Goal: Task Accomplishment & Management: Use online tool/utility

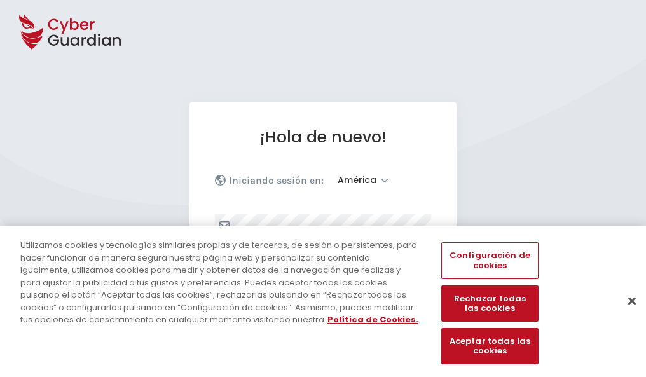
select select "América"
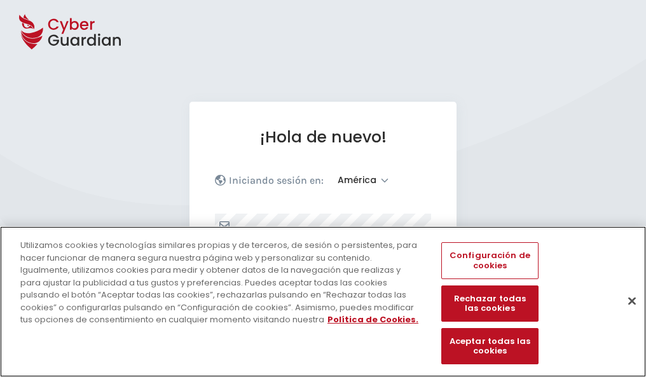
scroll to position [166, 0]
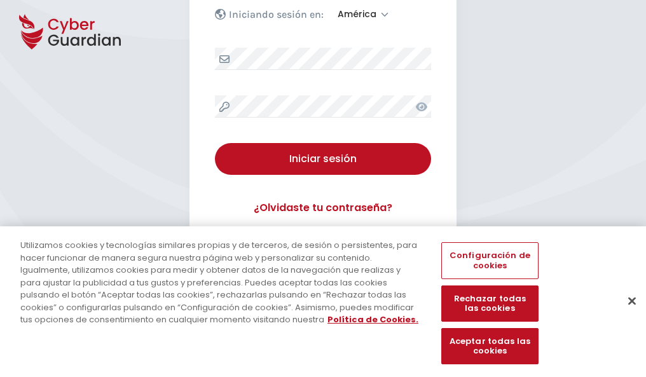
click at [625, 314] on button "Cerrar" at bounding box center [632, 301] width 28 height 28
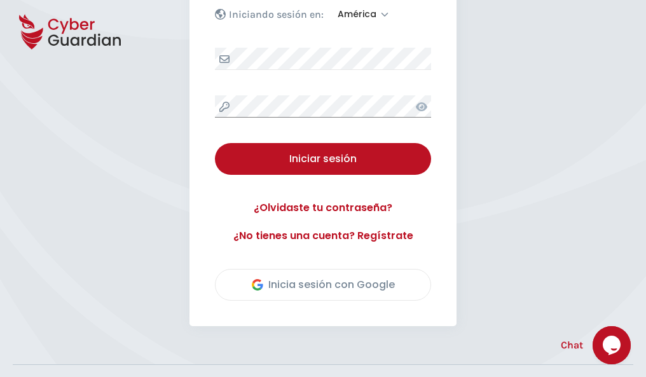
scroll to position [289, 0]
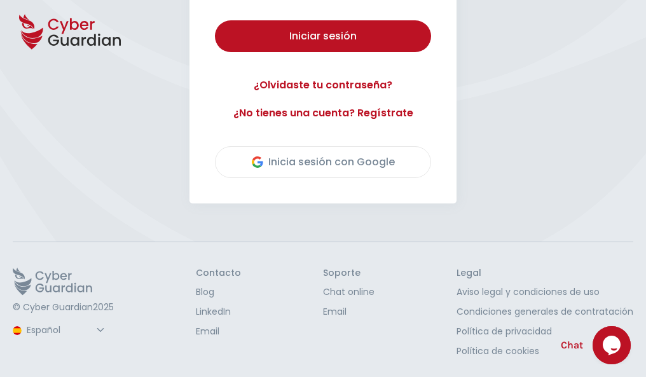
click at [215, 20] on button "Iniciar sesión" at bounding box center [323, 36] width 216 height 32
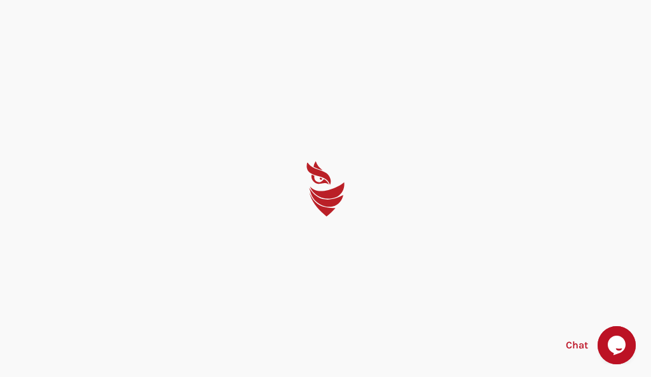
select select "English"
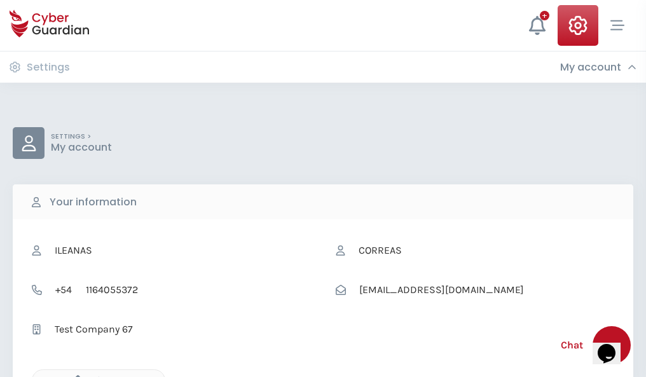
click at [74, 376] on icon "button" at bounding box center [74, 380] width 11 height 11
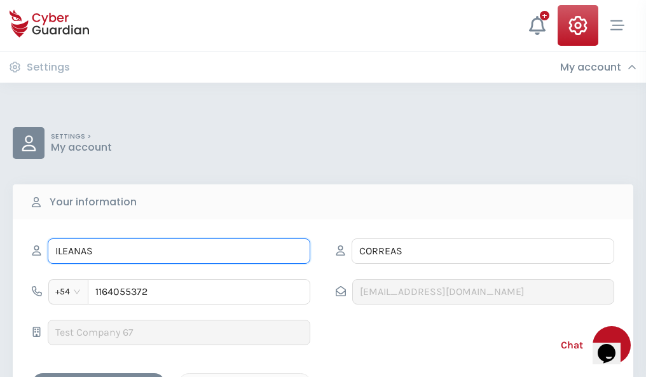
click at [179, 251] on input "ILEANAS" at bounding box center [179, 250] width 262 height 25
type input "I"
type input "Maxi"
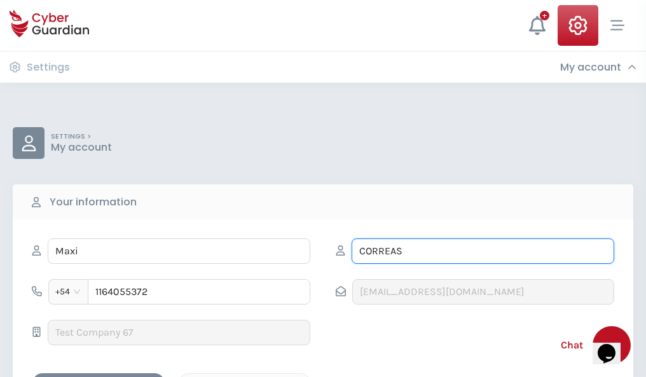
click at [482, 251] on input "CORREAS" at bounding box center [482, 250] width 262 height 25
type input "C"
type input "Cuenca"
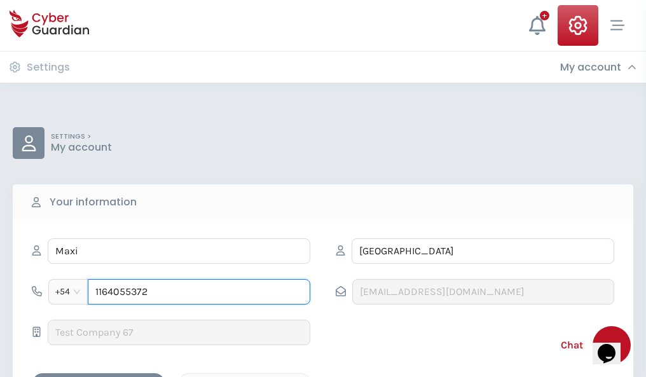
click at [199, 292] on input "1164055372" at bounding box center [199, 291] width 222 height 25
type input "1"
type input "4855999312"
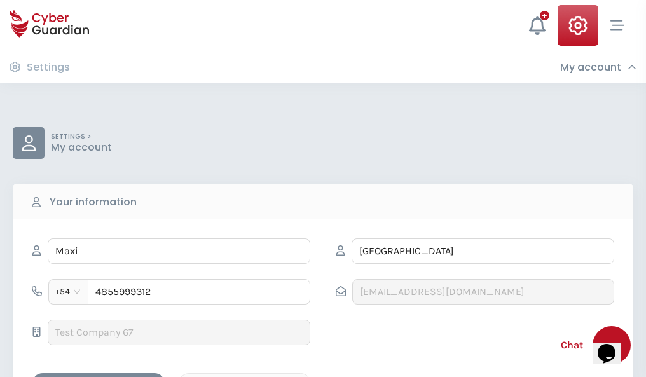
click at [245, 376] on div "Cancel" at bounding box center [244, 384] width 113 height 16
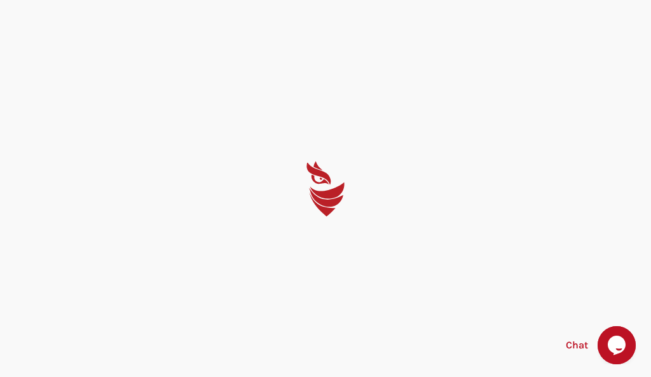
select select "English"
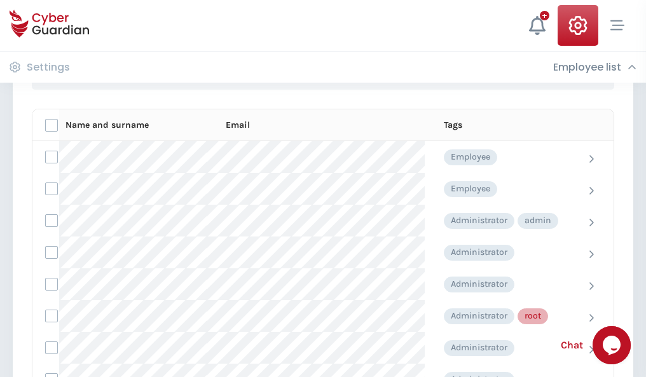
scroll to position [639, 0]
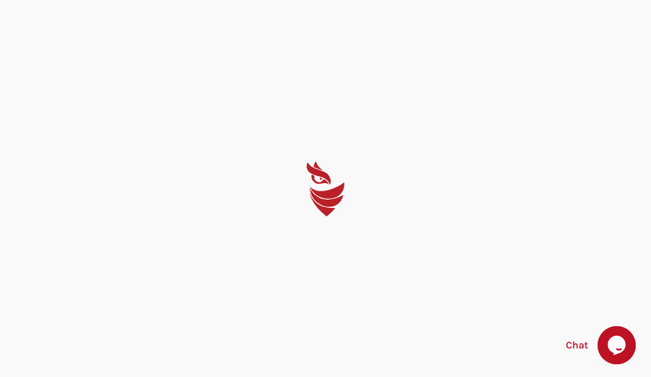
select select "English"
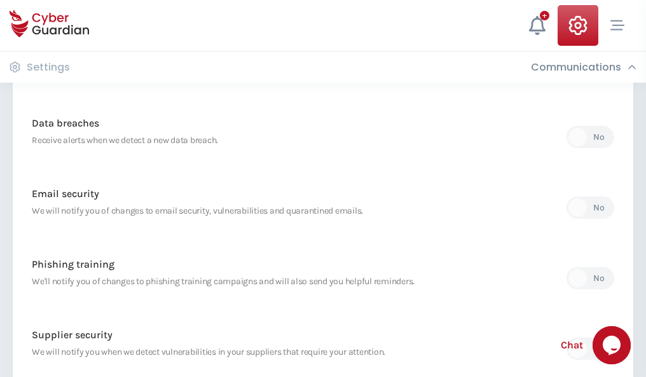
scroll to position [669, 0]
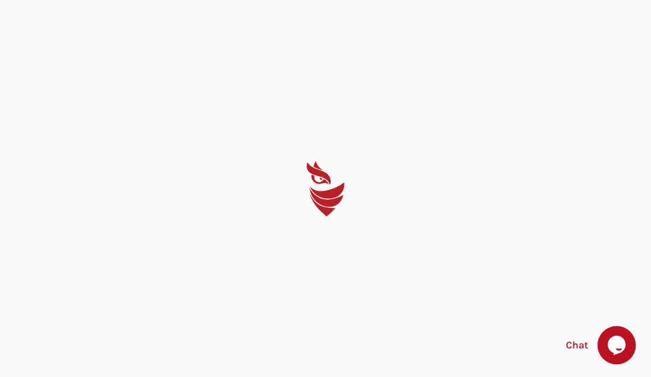
select select "English"
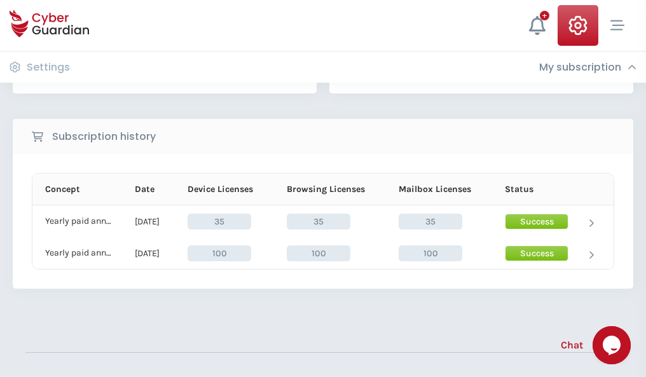
scroll to position [354, 0]
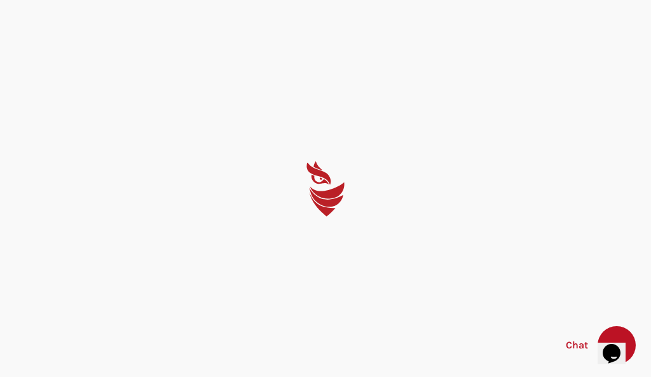
select select "English"
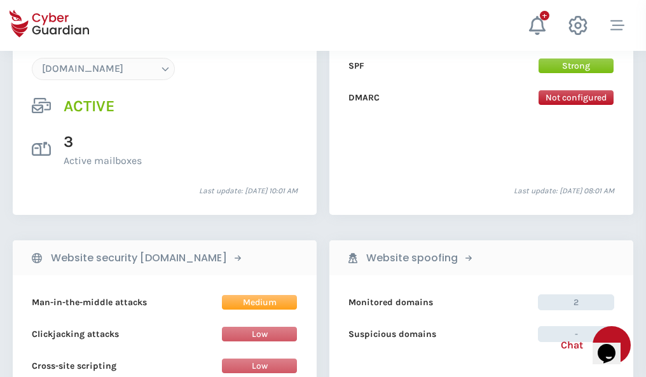
scroll to position [1354, 0]
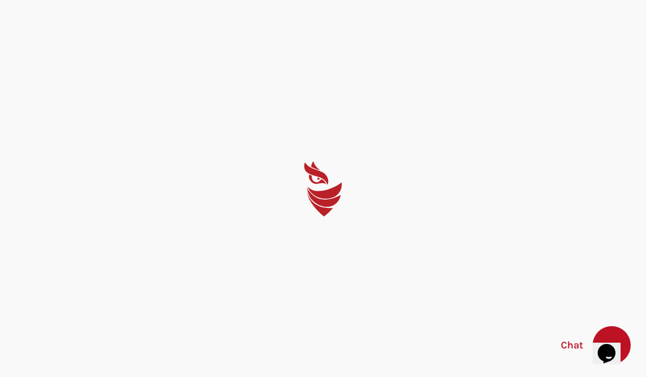
select select "English"
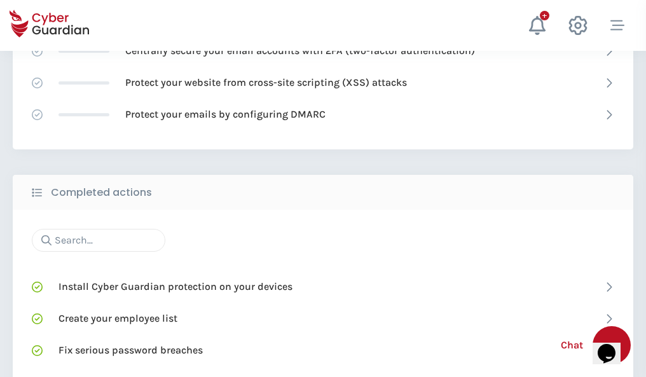
scroll to position [847, 0]
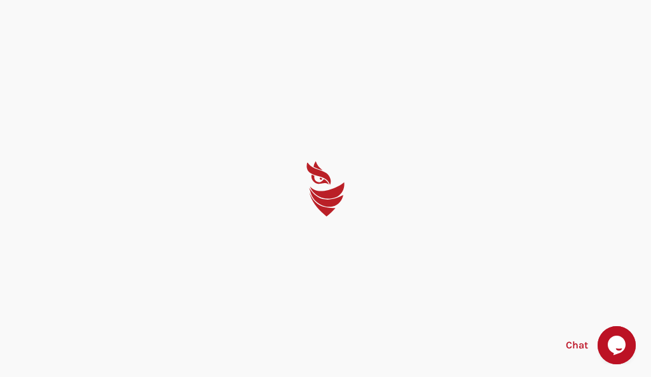
select select "English"
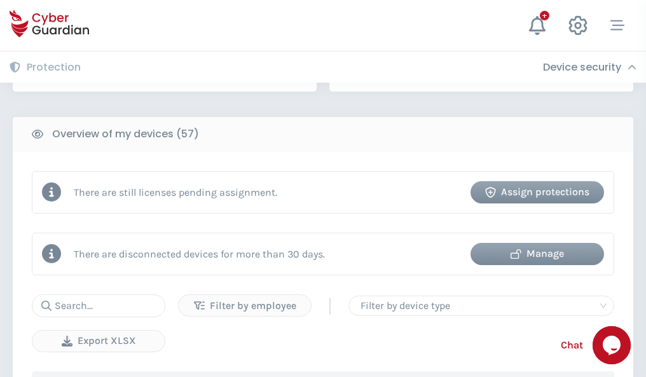
scroll to position [1232, 0]
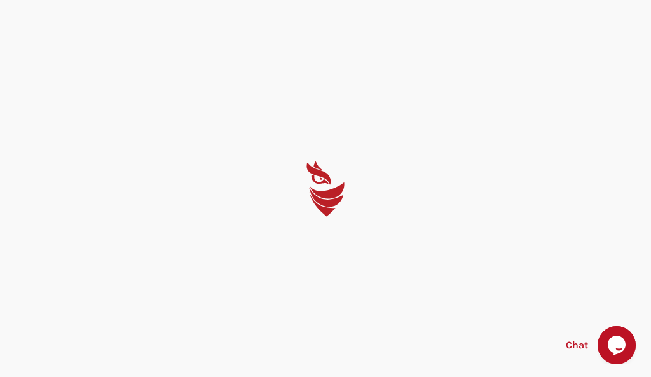
select select "English"
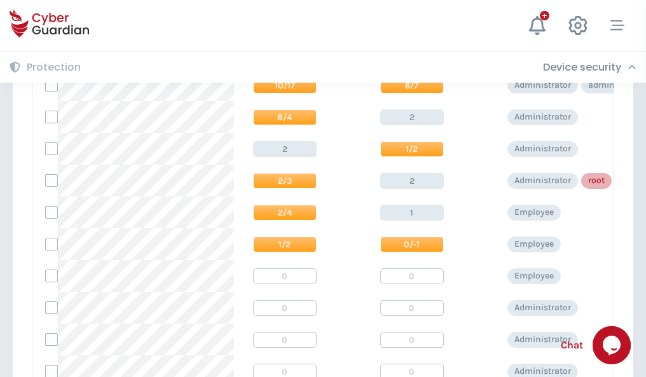
scroll to position [641, 0]
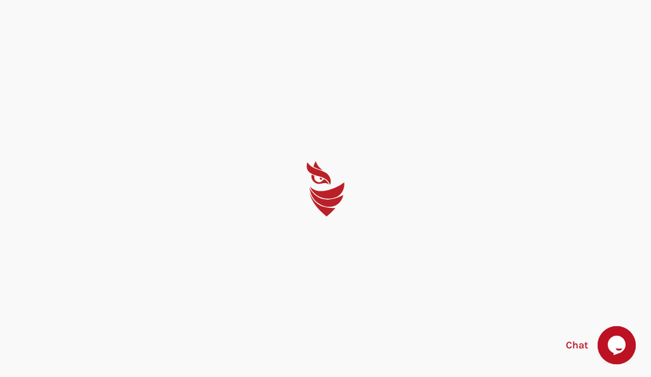
select select "English"
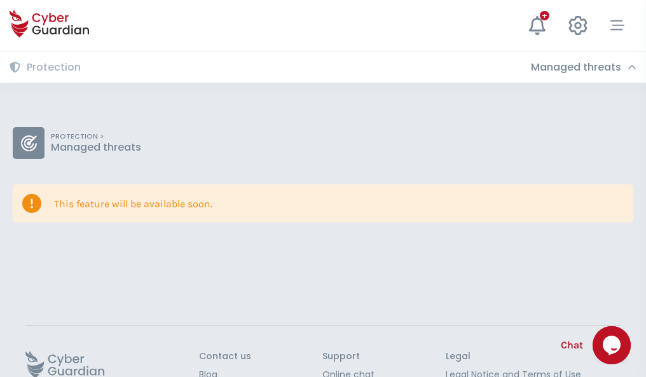
scroll to position [83, 0]
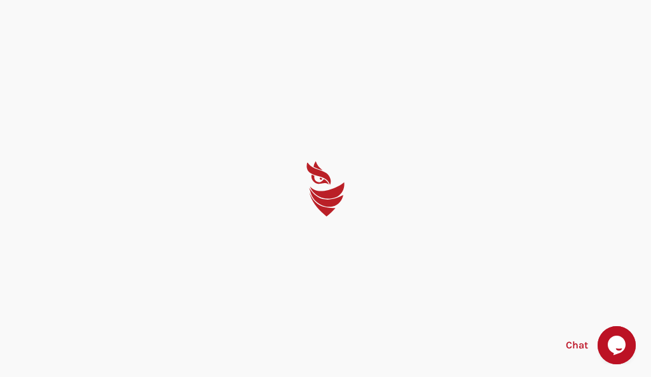
select select "English"
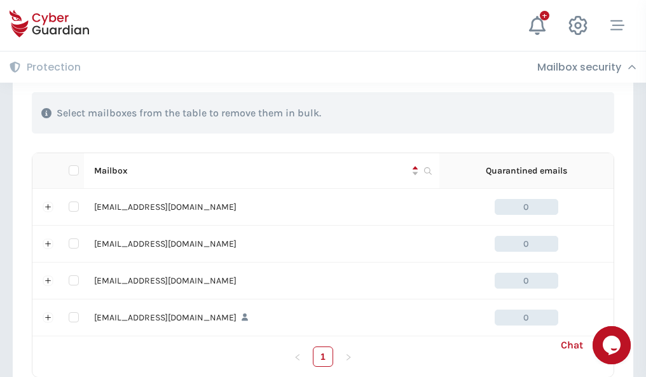
scroll to position [626, 0]
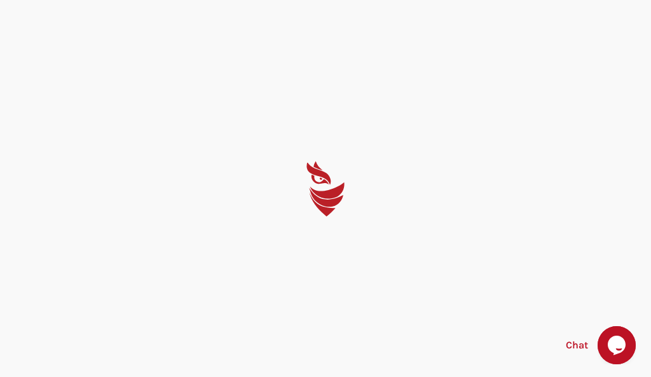
select select "English"
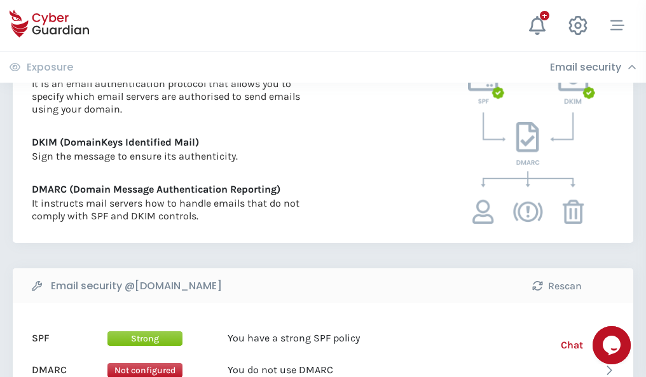
scroll to position [686, 0]
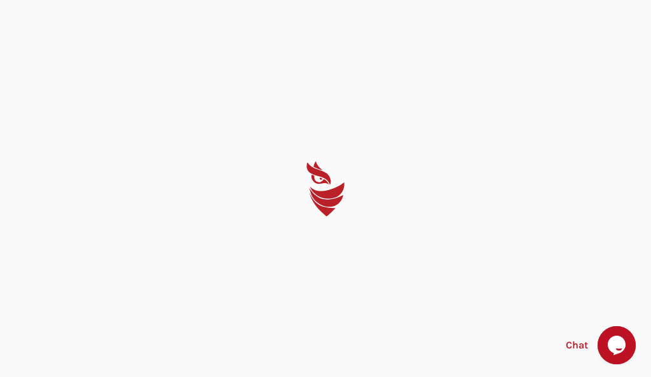
select select "English"
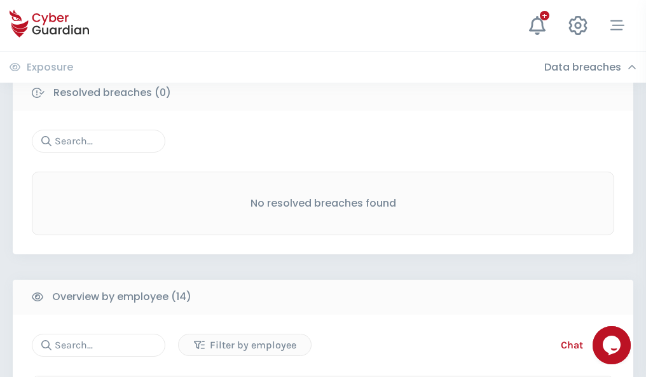
scroll to position [1148, 0]
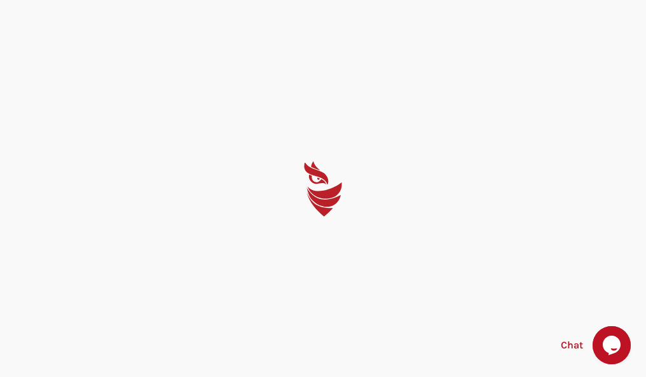
select select "English"
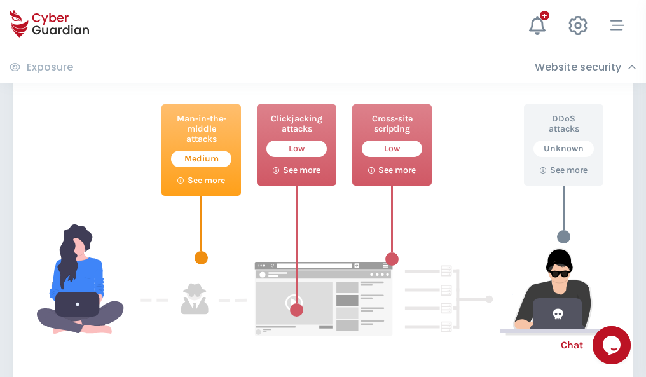
scroll to position [692, 0]
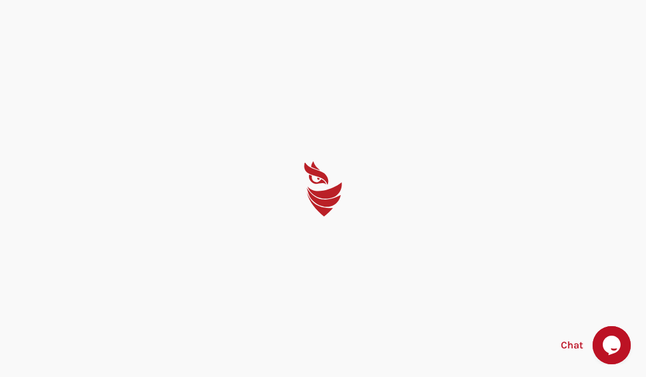
select select "English"
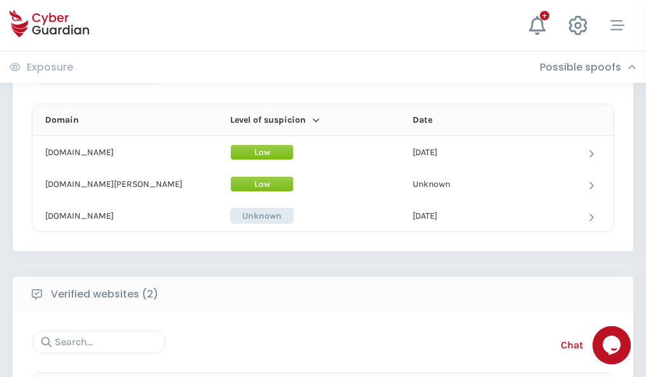
scroll to position [763, 0]
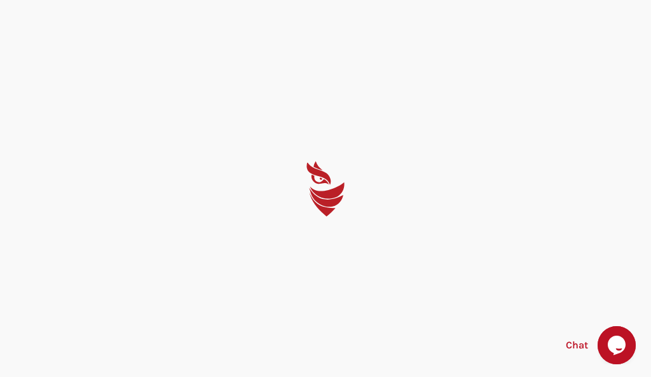
select select "English"
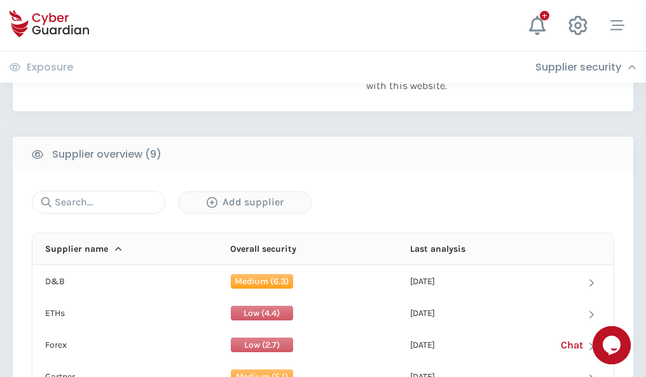
scroll to position [887, 0]
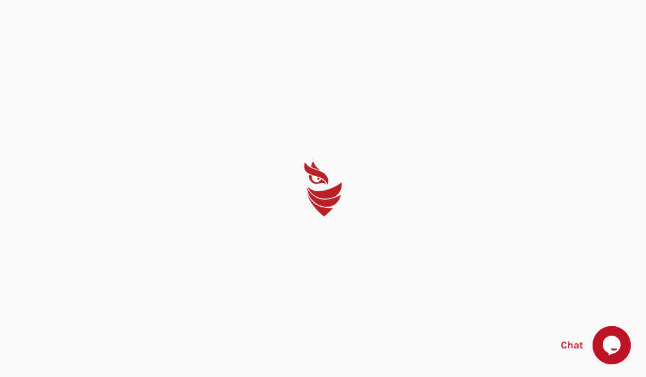
select select "English"
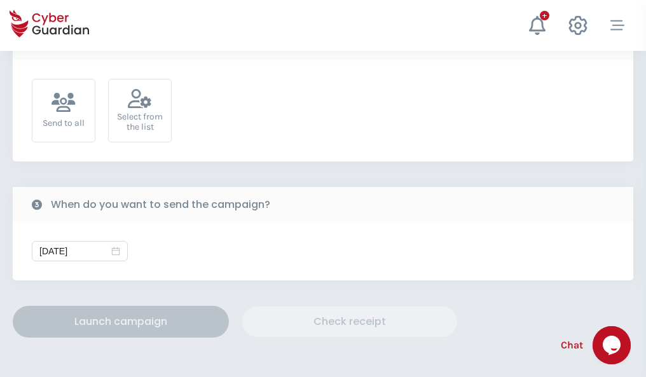
scroll to position [465, 0]
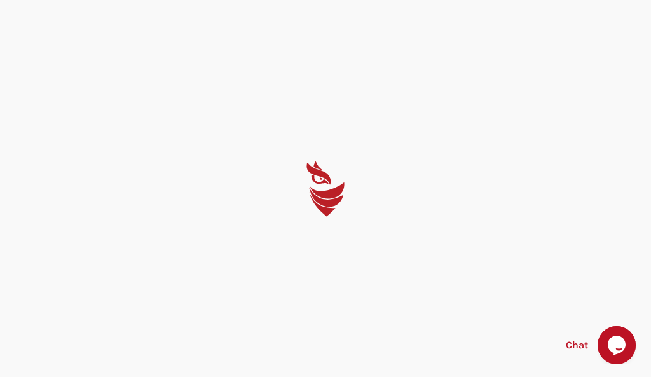
select select "English"
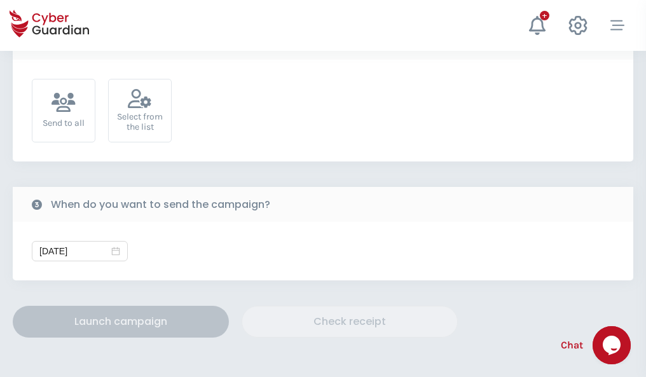
scroll to position [465, 0]
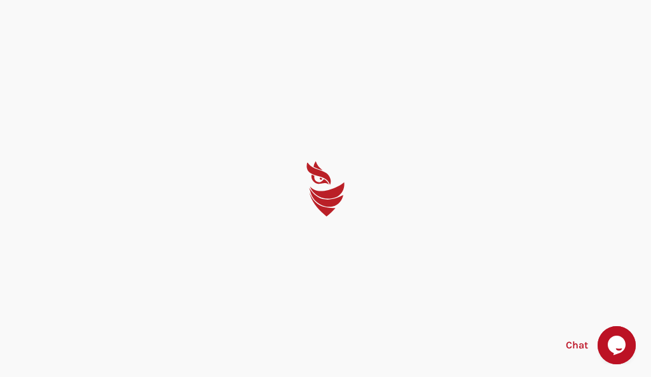
select select "English"
